Goal: Find contact information: Find contact information

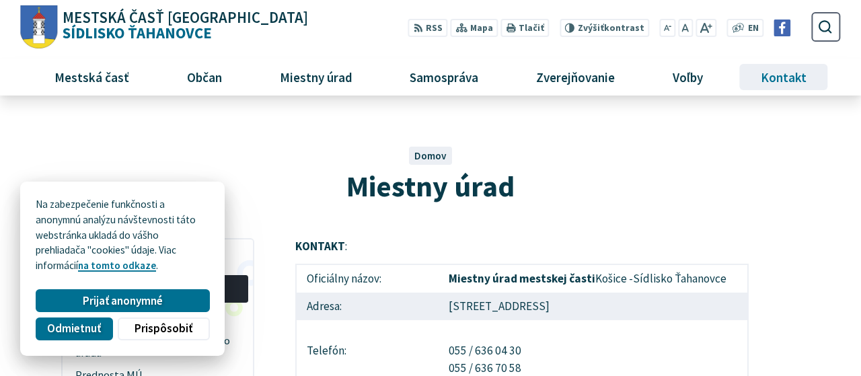
click at [780, 77] on span "Kontakt" at bounding box center [784, 77] width 56 height 36
click at [787, 78] on span "Kontakt" at bounding box center [784, 77] width 56 height 36
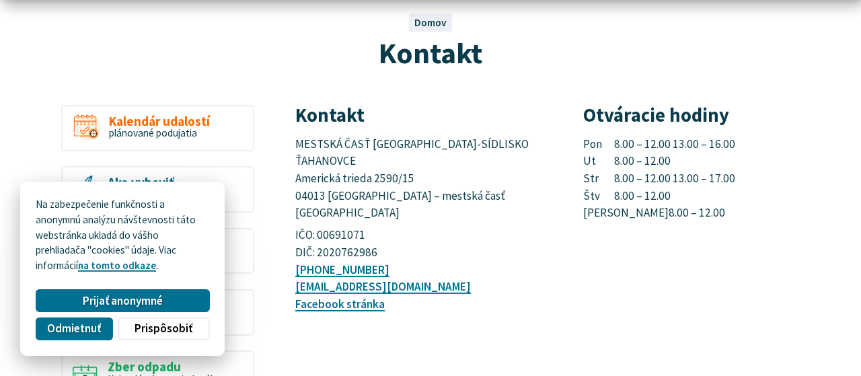
scroll to position [140, 0]
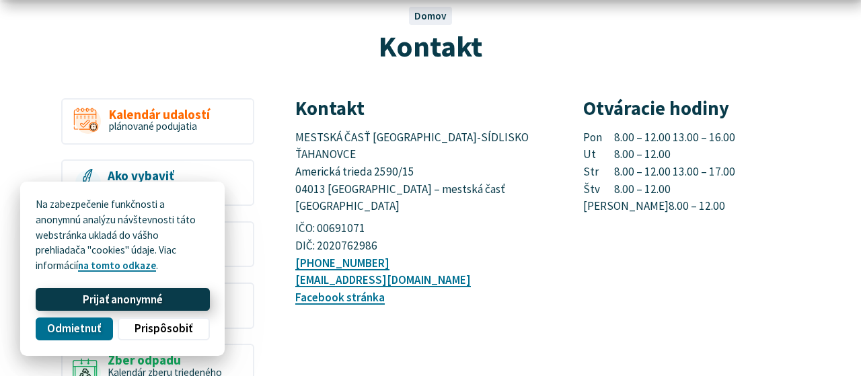
click at [73, 294] on button "Prijať anonymné" at bounding box center [123, 299] width 174 height 23
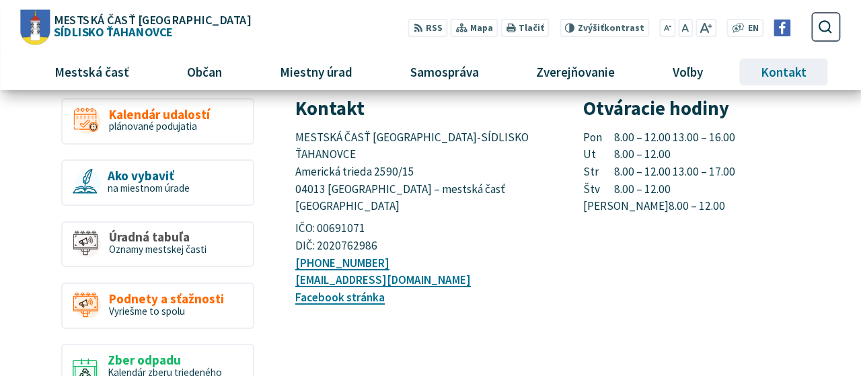
click at [800, 76] on span "Kontakt" at bounding box center [784, 72] width 56 height 36
